Goal: Navigation & Orientation: Find specific page/section

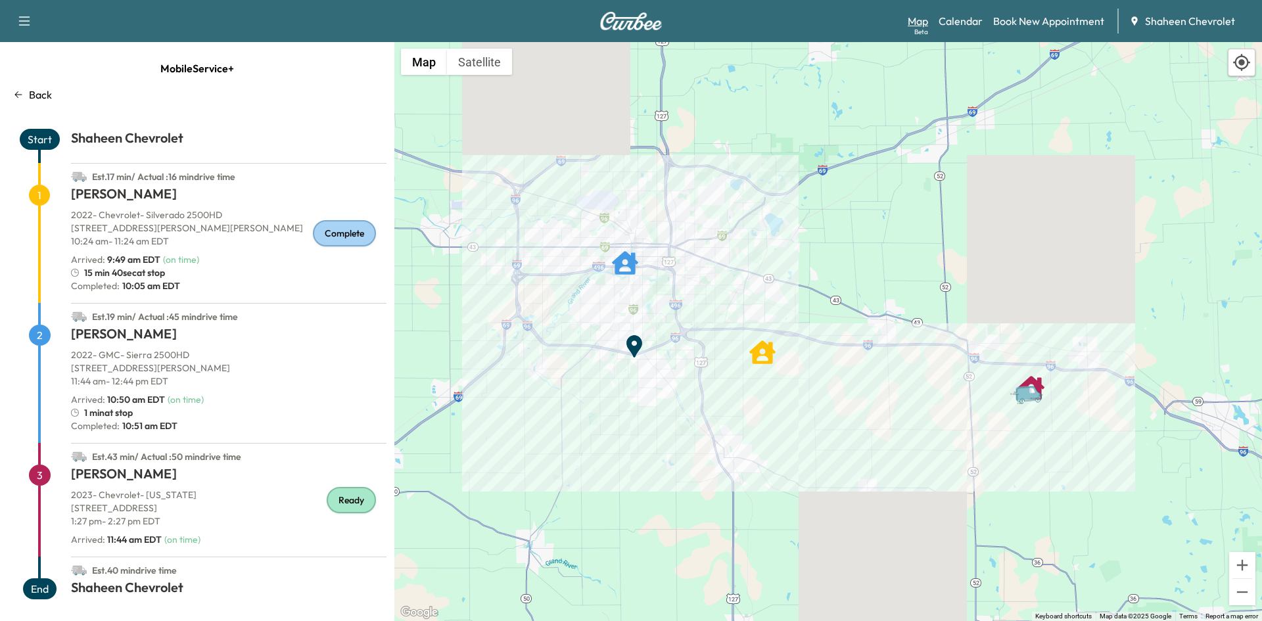
click at [917, 25] on link "Map Beta" at bounding box center [918, 21] width 20 height 16
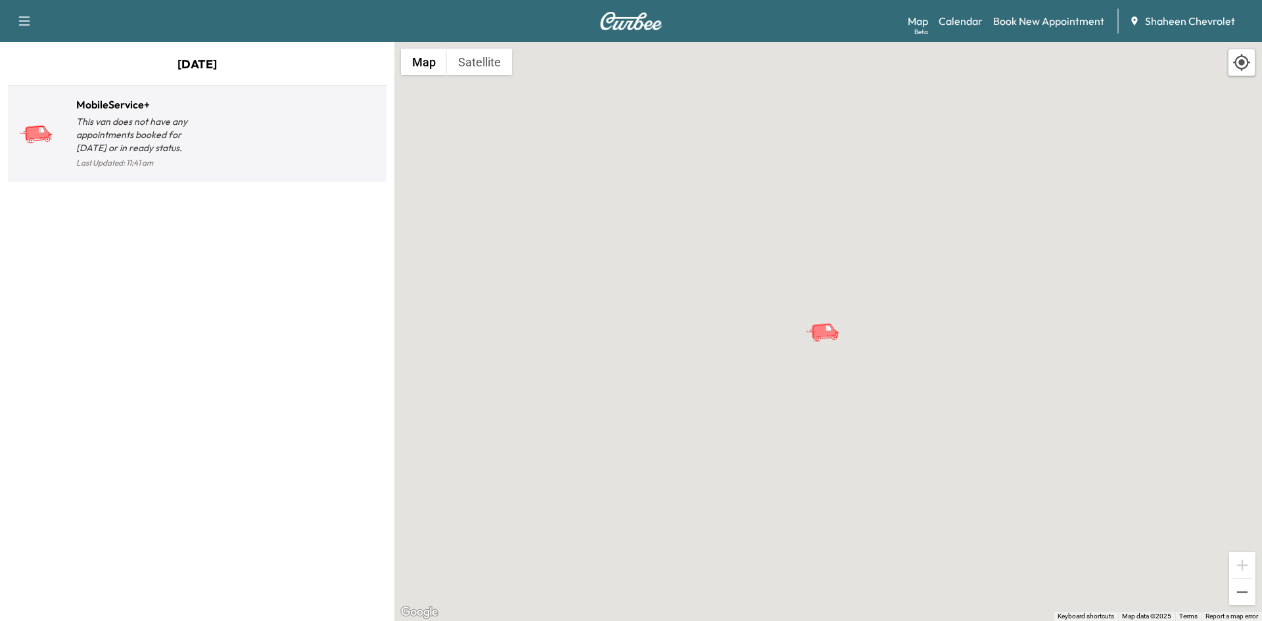
click at [332, 173] on div "MobileService+ This van does not have any appointments booked for [DATE] or in …" at bounding box center [197, 133] width 373 height 85
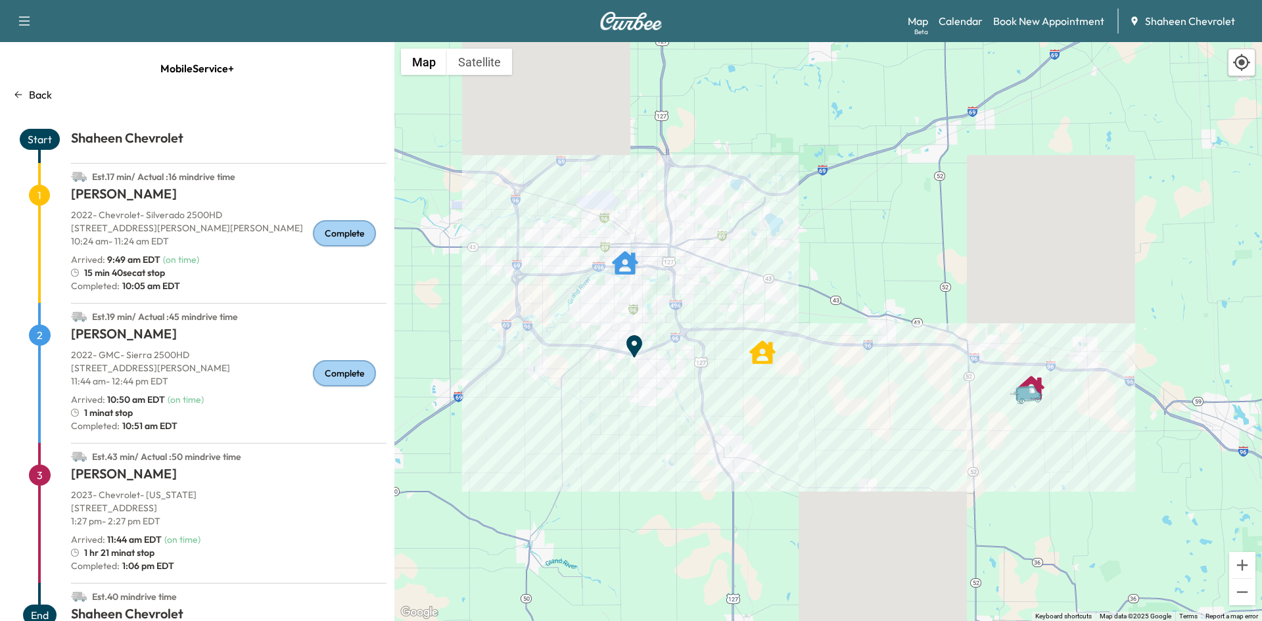
click at [969, 31] on div "Map Beta Calendar Book New Appointment Shaheen Chevrolet" at bounding box center [1080, 21] width 344 height 25
click at [966, 22] on link "Calendar" at bounding box center [960, 21] width 44 height 16
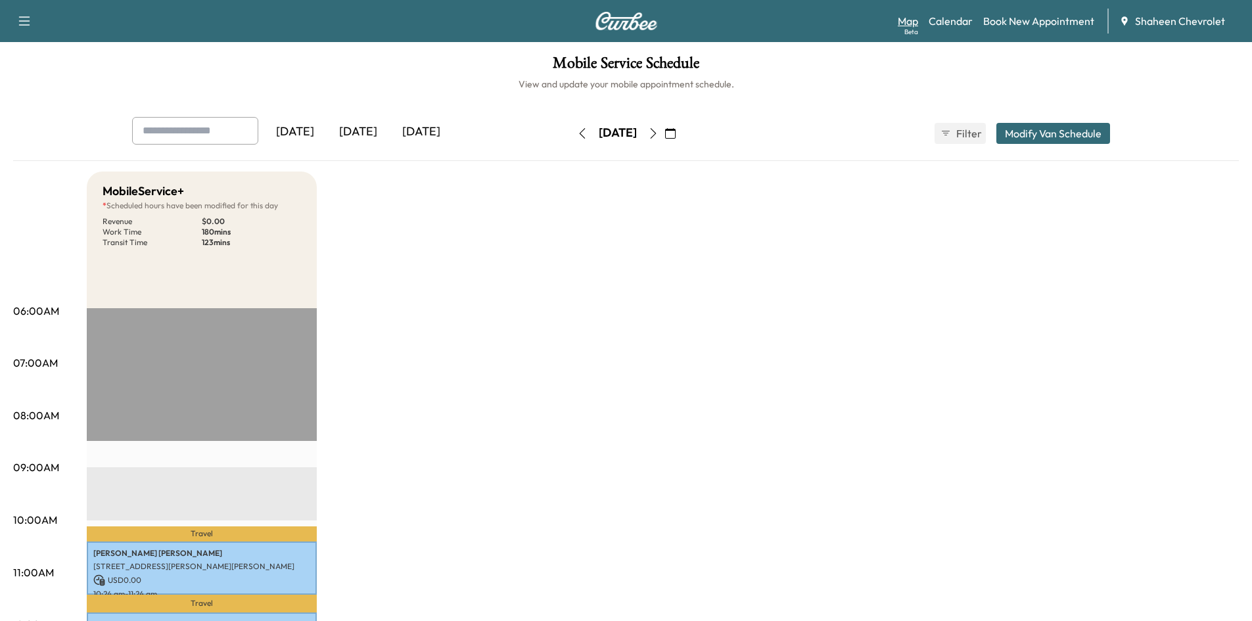
click at [907, 16] on link "Map Beta" at bounding box center [908, 21] width 20 height 16
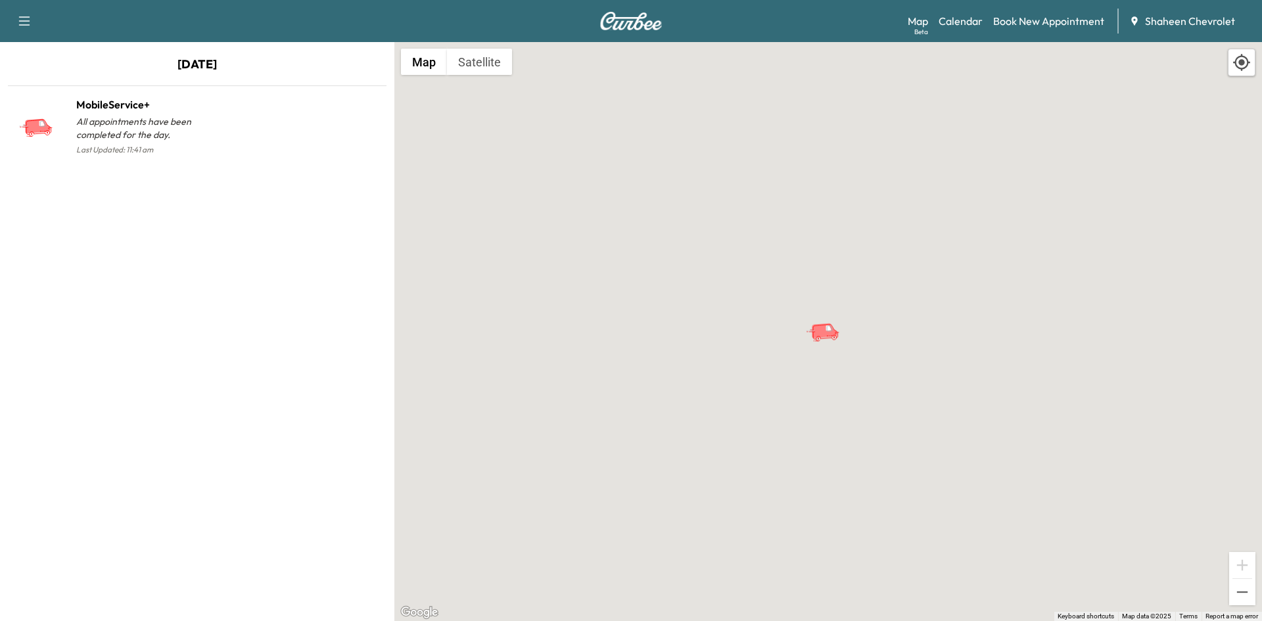
click at [587, 342] on div "To activate drag with keyboard, press Alt + Enter. Once in keyboard drag state,…" at bounding box center [827, 331] width 867 height 579
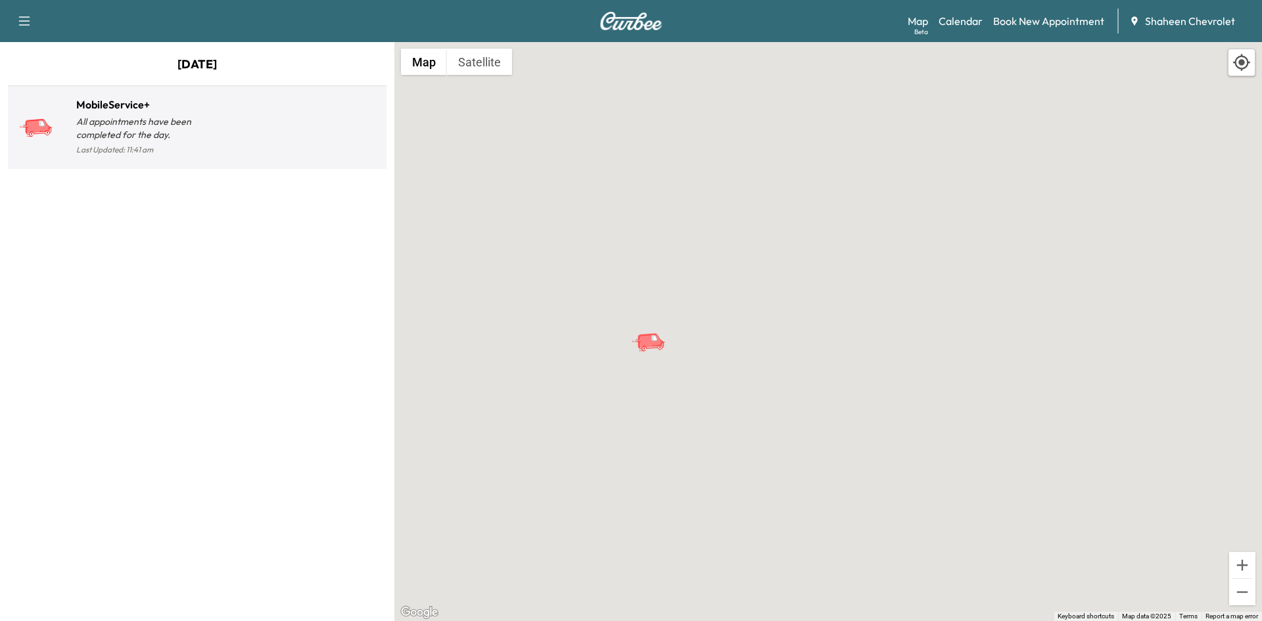
click at [239, 123] on div at bounding box center [289, 132] width 184 height 51
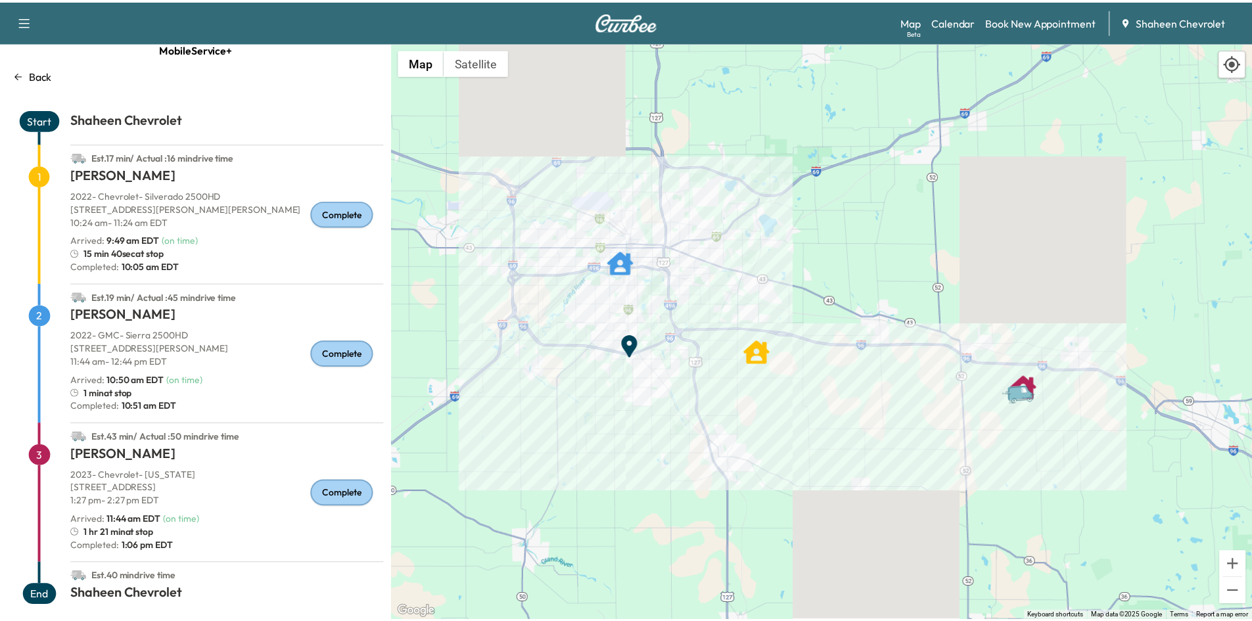
scroll to position [31, 0]
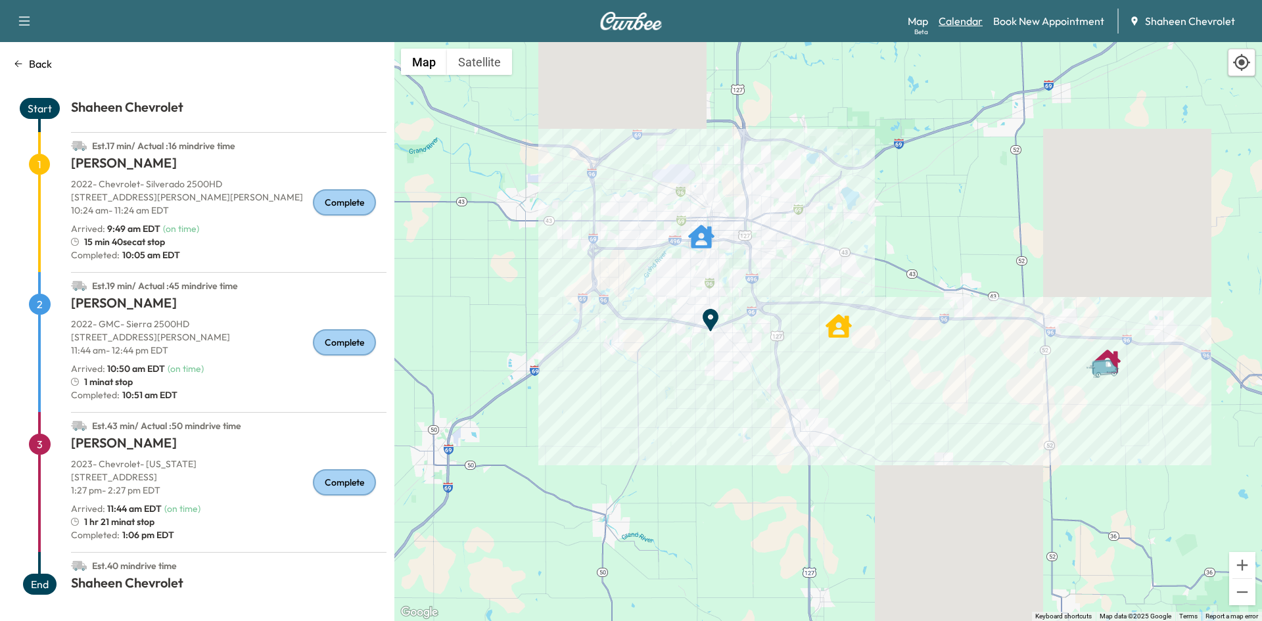
click at [977, 20] on link "Calendar" at bounding box center [960, 21] width 44 height 16
